Goal: Information Seeking & Learning: Learn about a topic

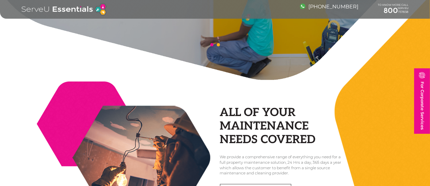
scroll to position [163, 0]
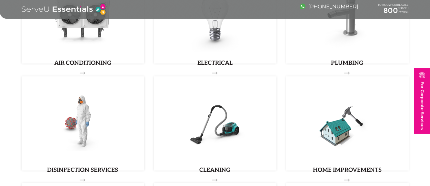
scroll to position [396, 0]
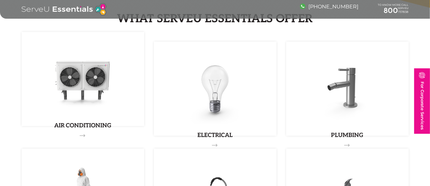
click at [70, 110] on img at bounding box center [82, 79] width 79 height 74
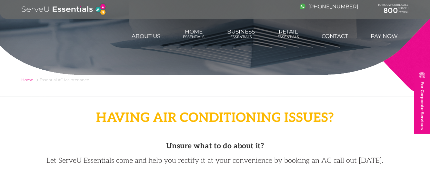
click at [159, 137] on div "Having Air Conditioning issues? Unsure what to do about it? Let ServeU Essentia…" at bounding box center [215, 138] width 397 height 56
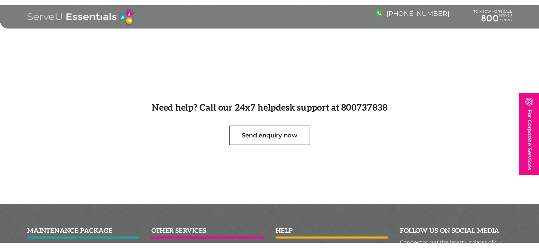
scroll to position [353, 0]
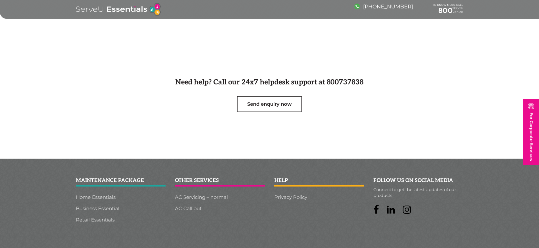
drag, startPoint x: 221, startPoint y: 129, endPoint x: 233, endPoint y: 144, distance: 19.4
click at [233, 144] on div "Need help? Call our 24x7 helpdesk support at 800737838 Send enquiry now" at bounding box center [269, 94] width 539 height 130
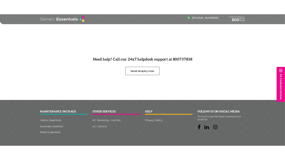
scroll to position [355, 0]
